Goal: Task Accomplishment & Management: Manage account settings

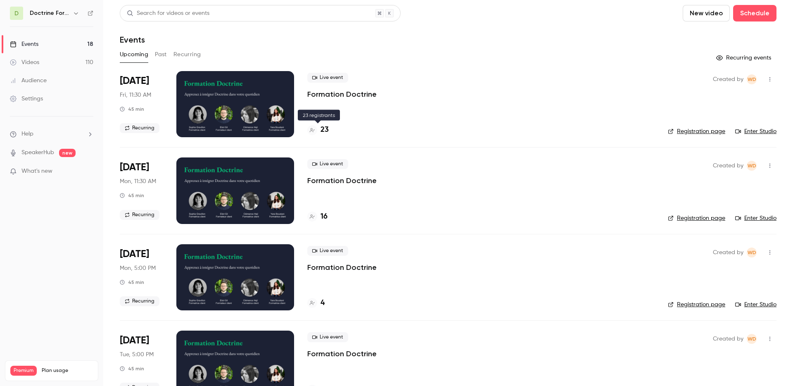
click at [317, 128] on div "23" at bounding box center [317, 129] width 21 height 11
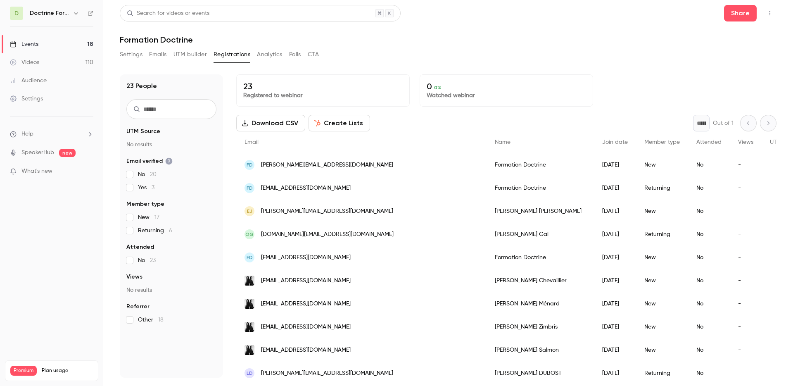
click at [326, 170] on div "FD [PERSON_NAME][EMAIL_ADDRESS][DOMAIN_NAME]" at bounding box center [361, 164] width 250 height 23
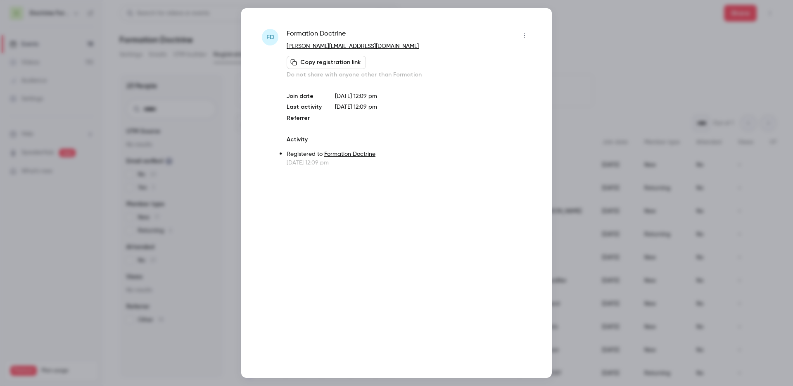
click at [525, 36] on icon "button" at bounding box center [524, 36] width 7 height 6
click at [402, 73] on div at bounding box center [396, 193] width 793 height 386
click at [599, 63] on div at bounding box center [396, 193] width 793 height 386
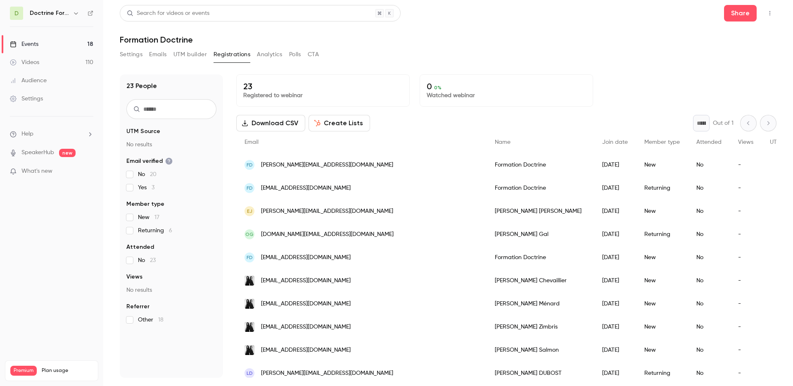
click at [296, 164] on span "[PERSON_NAME][EMAIL_ADDRESS][DOMAIN_NAME]" at bounding box center [327, 165] width 132 height 9
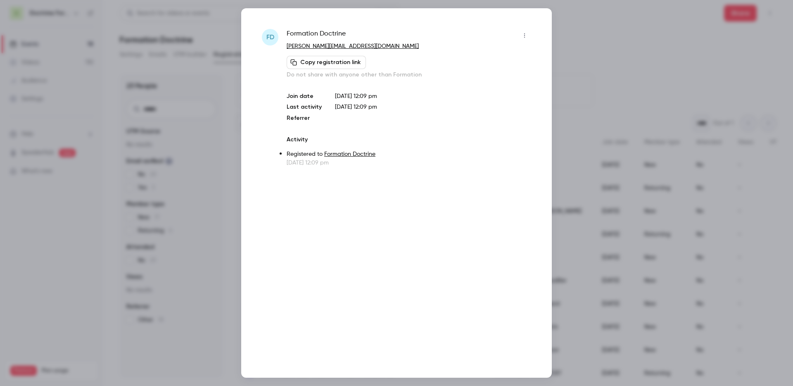
click at [317, 64] on button "Copy registration link" at bounding box center [326, 62] width 79 height 13
